Goal: Task Accomplishment & Management: Manage account settings

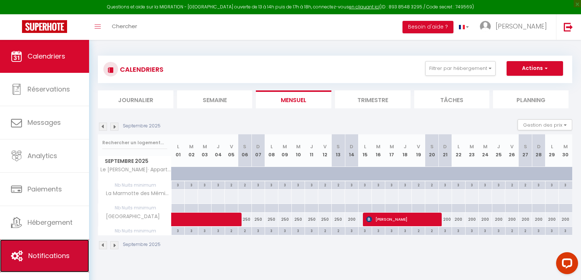
click at [51, 254] on span "Notifications" at bounding box center [48, 255] width 41 height 9
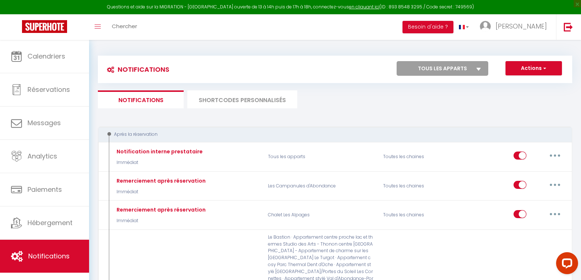
select select
checkbox input "false"
select select
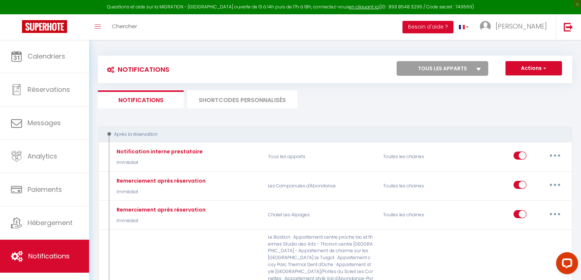
checkbox input "false"
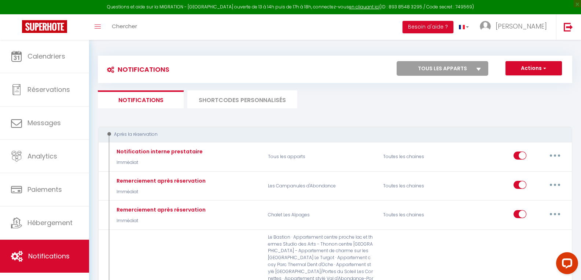
checkbox input "false"
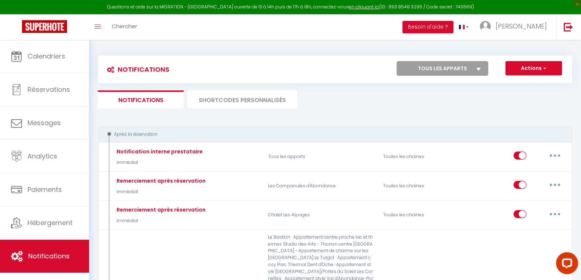
checkbox input "false"
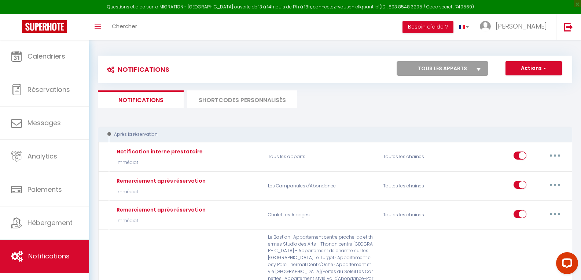
checkbox input "false"
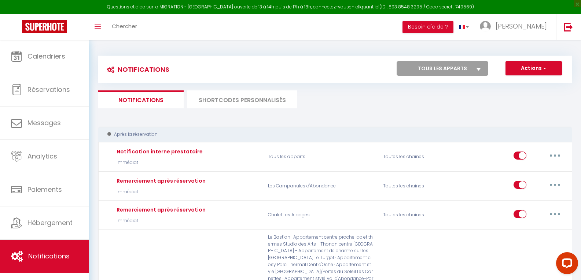
checkbox input "false"
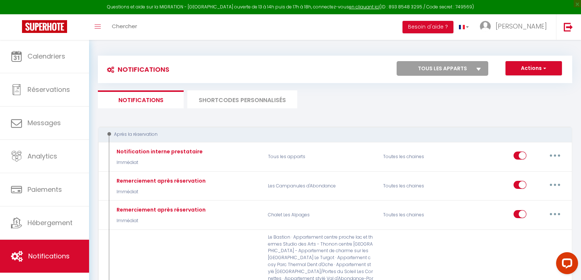
checkbox input "false"
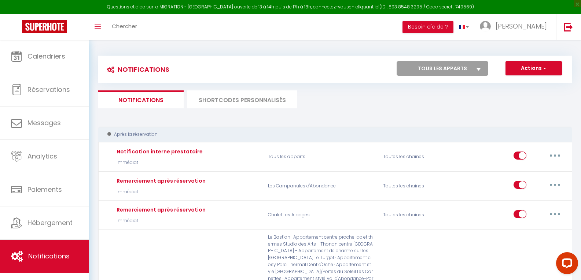
checkbox input "false"
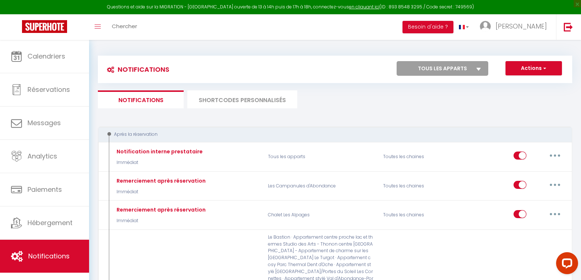
checkbox input "false"
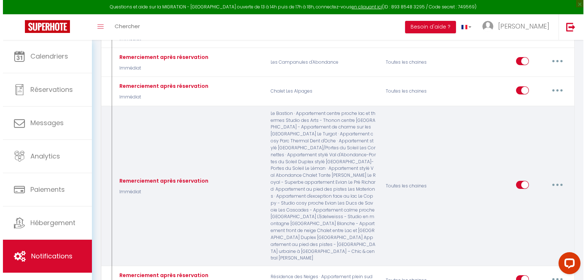
scroll to position [147, 0]
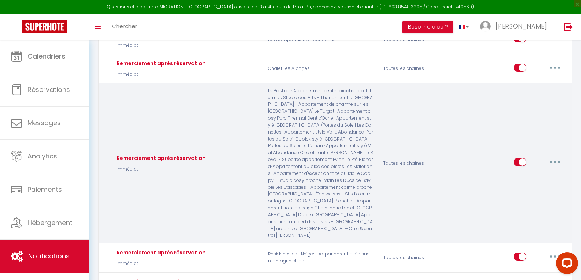
click at [552, 158] on button "button" at bounding box center [554, 162] width 21 height 12
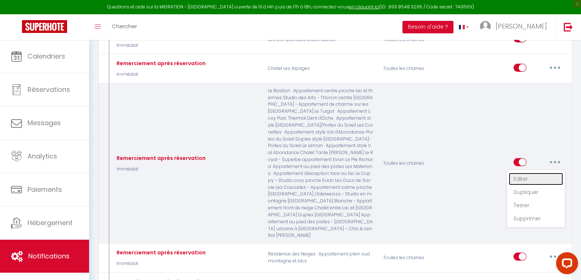
click at [519, 177] on link "Editer" at bounding box center [535, 179] width 54 height 12
type input "Remerciement après réservation"
select select "Immédiat"
select select "if_booking_is_paid"
checkbox input "true"
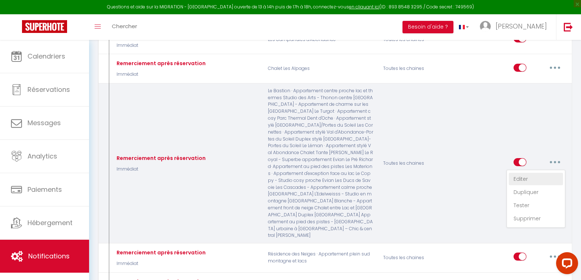
checkbox input "false"
radio input "true"
type input "Votre réservation à [RENTAL:CITY]"
checkbox input "true"
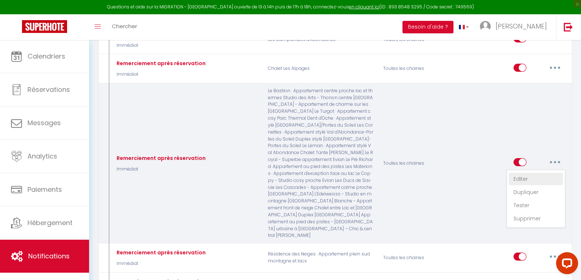
checkbox input "true"
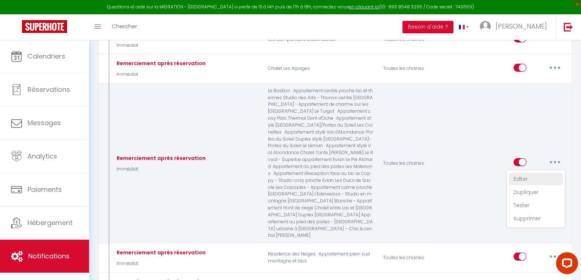
checkbox input "true"
checkbox input "false"
checkbox input "true"
checkbox input "false"
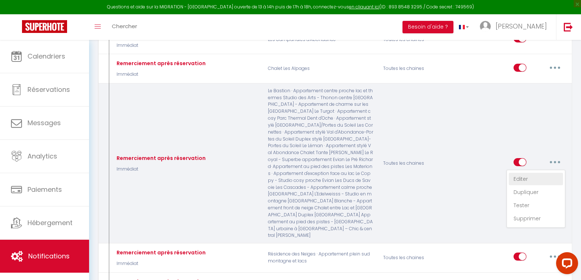
checkbox input "true"
checkbox input "false"
checkbox input "true"
checkbox input "false"
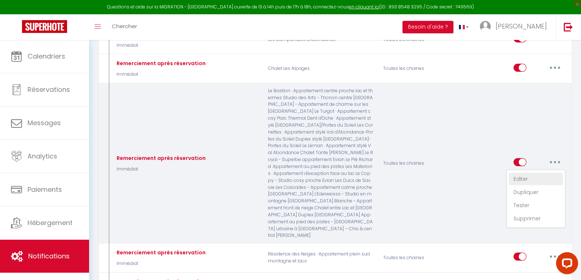
checkbox input "true"
checkbox input "false"
checkbox input "true"
checkbox input "false"
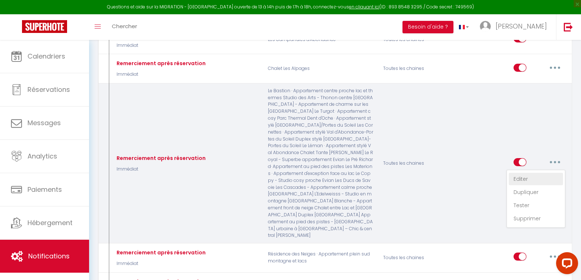
checkbox input "true"
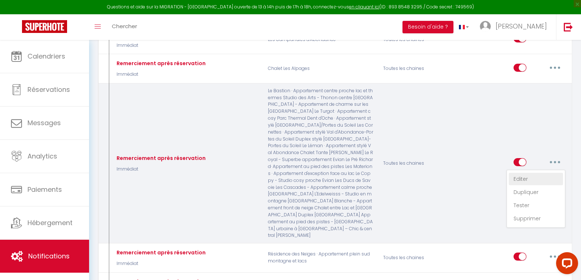
checkbox input "true"
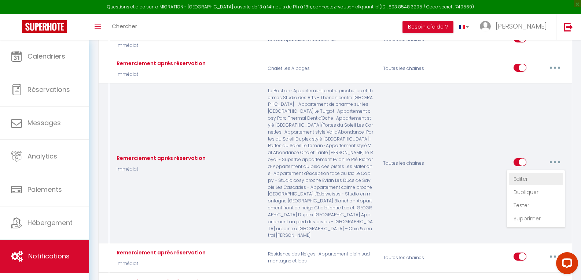
checkbox input "true"
checkbox input "false"
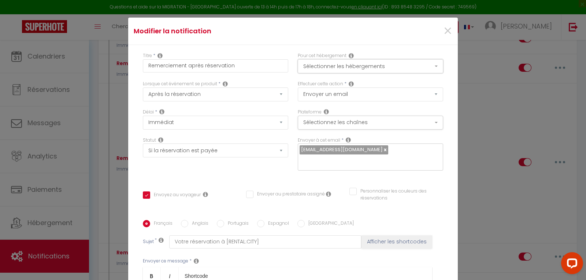
click at [400, 67] on button "Sélectionner les hébergements" at bounding box center [370, 66] width 145 height 14
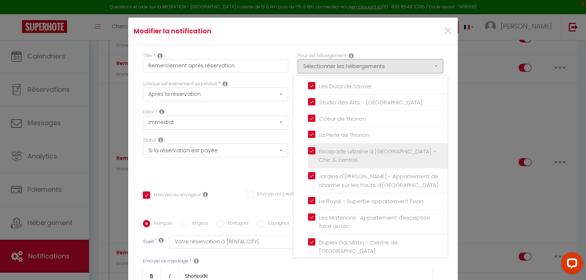
scroll to position [403, 0]
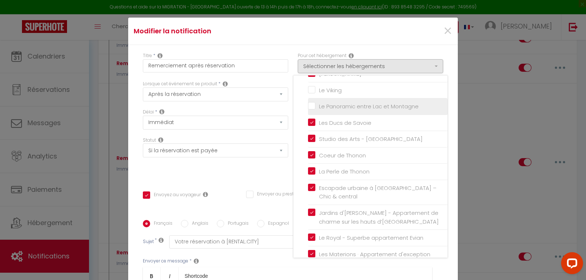
click at [308, 110] on input "Le Panoramic entre Lac et Montagne" at bounding box center [378, 106] width 140 height 7
checkbox input "true"
checkbox input "false"
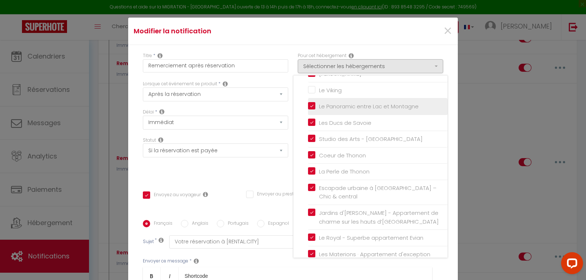
checkbox input "false"
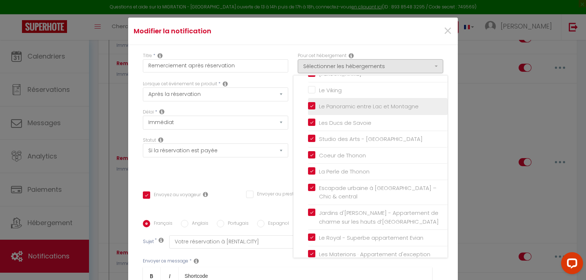
checkbox input "false"
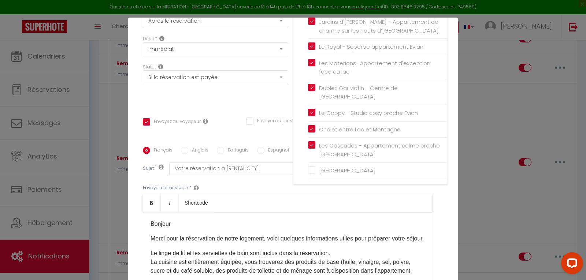
scroll to position [110, 0]
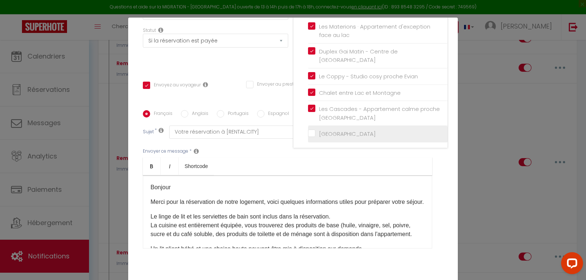
click at [308, 132] on input "[GEOGRAPHIC_DATA]" at bounding box center [378, 133] width 140 height 7
checkbox input "true"
checkbox input "false"
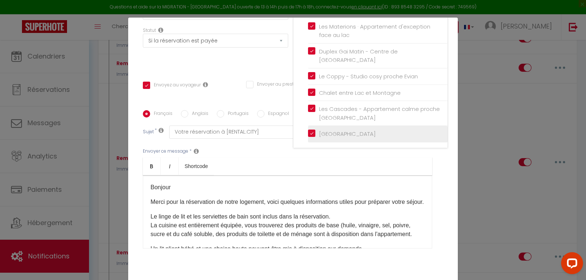
checkbox input "false"
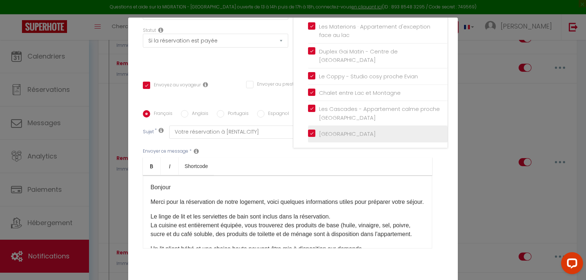
checkbox input "false"
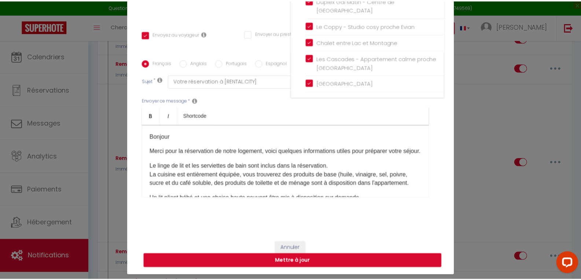
scroll to position [35, 0]
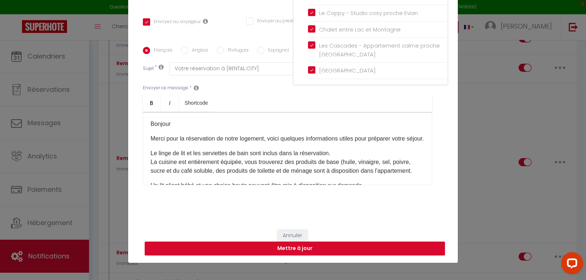
click at [316, 250] on button "Mettre à jour" at bounding box center [295, 249] width 300 height 14
checkbox input "true"
checkbox input "false"
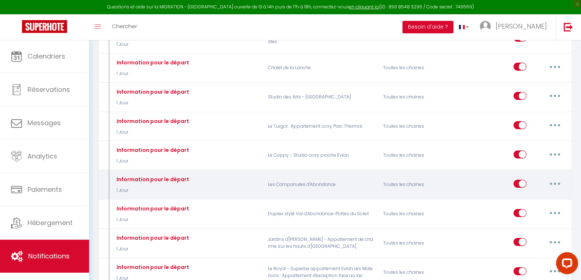
scroll to position [1392, 0]
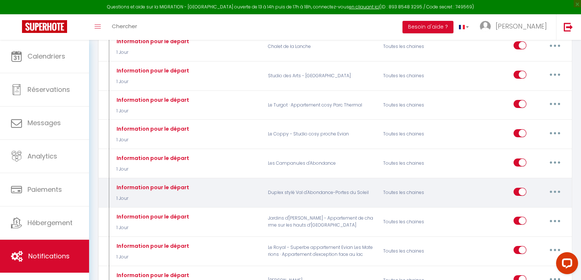
click at [418, 178] on div "Information pour le départ 1 Jour Duplex stylé Val d'Abondance-Portes du Soleil…" at bounding box center [335, 193] width 474 height 30
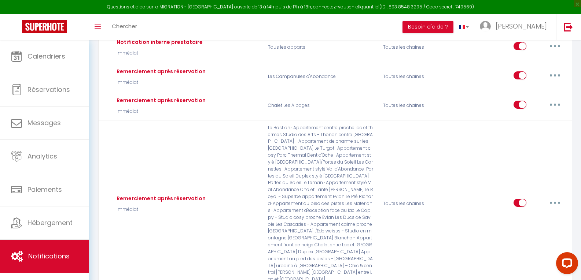
scroll to position [0, 0]
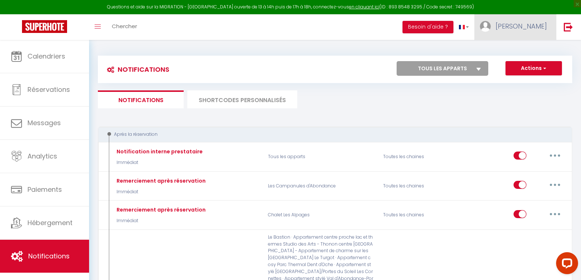
click at [521, 21] on link "[PERSON_NAME]" at bounding box center [515, 27] width 82 height 26
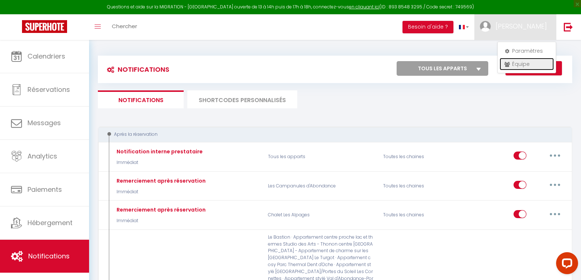
click at [516, 65] on link "Équipe" at bounding box center [526, 64] width 54 height 12
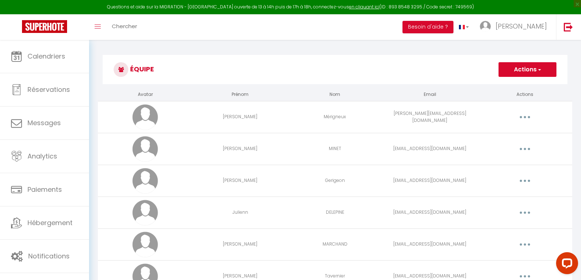
click at [517, 70] on button "Actions" at bounding box center [527, 69] width 58 height 15
click at [511, 88] on link "Ajouter un nouvel utilisateur" at bounding box center [512, 86] width 86 height 10
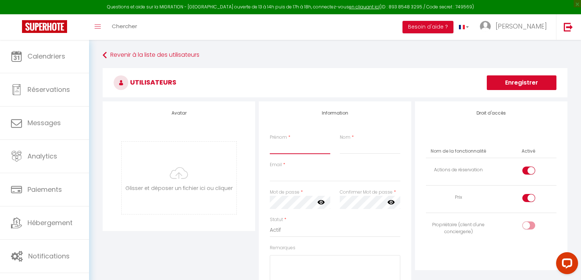
click at [284, 151] on input "Prénom" at bounding box center [300, 147] width 60 height 13
type input "[PERSON_NAME]"
click at [344, 148] on input "Nom" at bounding box center [370, 147] width 60 height 13
type input "Gaudin"
click at [297, 175] on input "Email" at bounding box center [335, 175] width 130 height 13
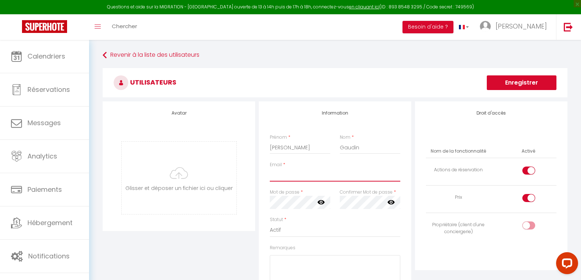
paste input "[EMAIL_ADDRESS][DOMAIN_NAME]"
type input "[EMAIL_ADDRESS][DOMAIN_NAME]"
click at [321, 204] on icon at bounding box center [320, 202] width 7 height 4
click at [392, 202] on icon at bounding box center [390, 202] width 7 height 4
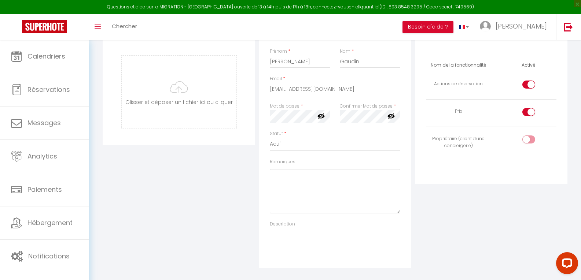
scroll to position [37, 0]
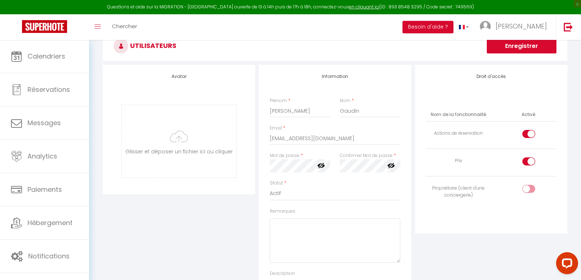
click at [528, 186] on input "checkbox" at bounding box center [534, 190] width 13 height 11
checkbox input "true"
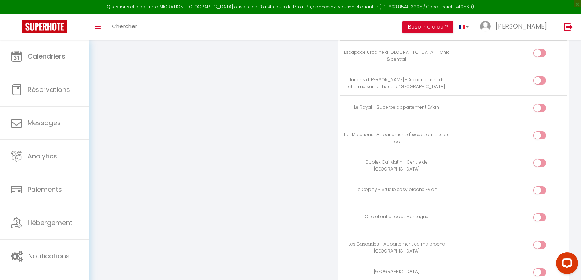
scroll to position [1062, 0]
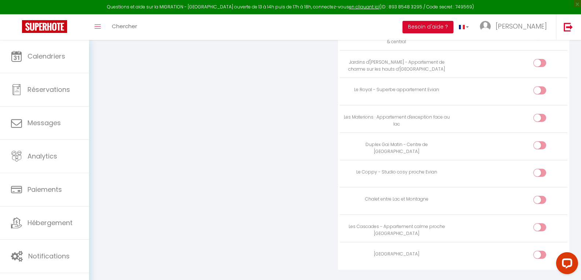
click at [539, 255] on div at bounding box center [539, 255] width 13 height 8
click at [539, 255] on input "checkbox" at bounding box center [545, 256] width 13 height 11
checkbox input "true"
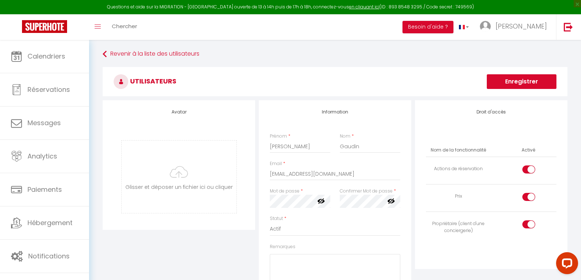
scroll to position [0, 0]
click at [526, 81] on button "Enregistrer" at bounding box center [521, 82] width 70 height 15
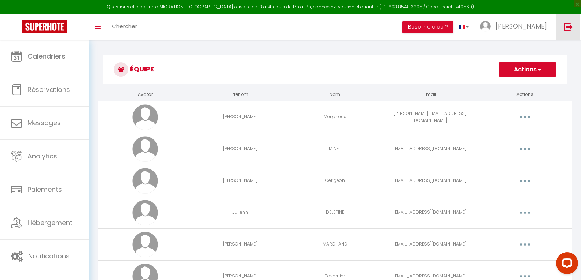
click at [569, 29] on img at bounding box center [567, 26] width 9 height 9
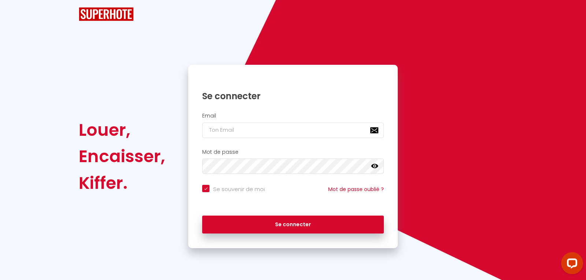
checkbox input "true"
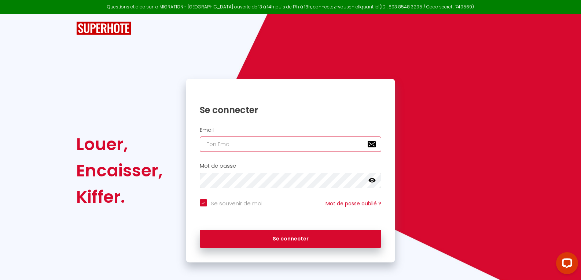
type input "[EMAIL_ADDRESS][DOMAIN_NAME]"
checkbox input "true"
drag, startPoint x: 284, startPoint y: 145, endPoint x: 193, endPoint y: 142, distance: 91.3
click at [193, 142] on div "Email [EMAIL_ADDRESS][DOMAIN_NAME]" at bounding box center [290, 139] width 200 height 25
